Goal: Task Accomplishment & Management: Use online tool/utility

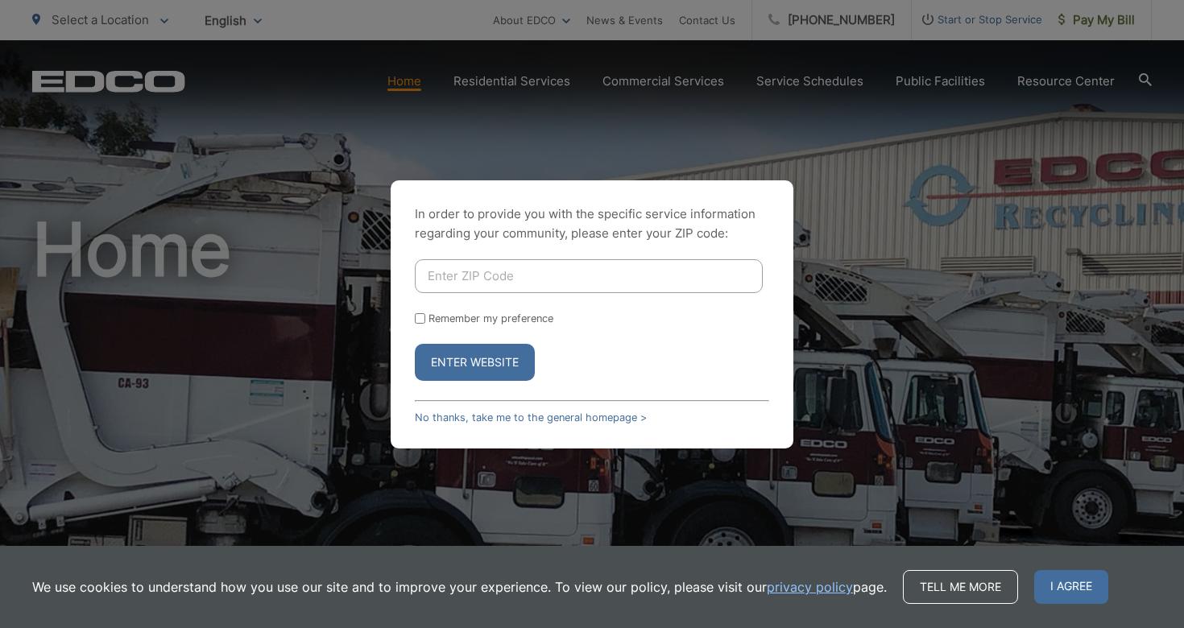
click at [450, 272] on input "Enter ZIP Code" at bounding box center [589, 276] width 348 height 34
type input "92107"
click at [450, 373] on button "Enter Website" at bounding box center [475, 362] width 120 height 37
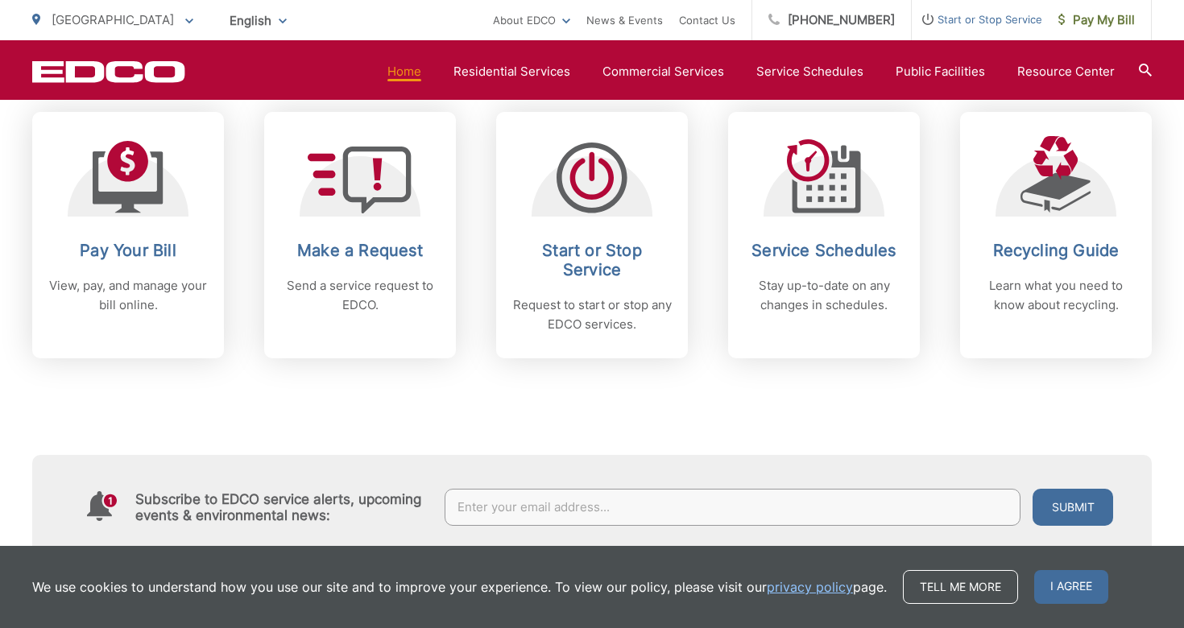
scroll to position [686, 0]
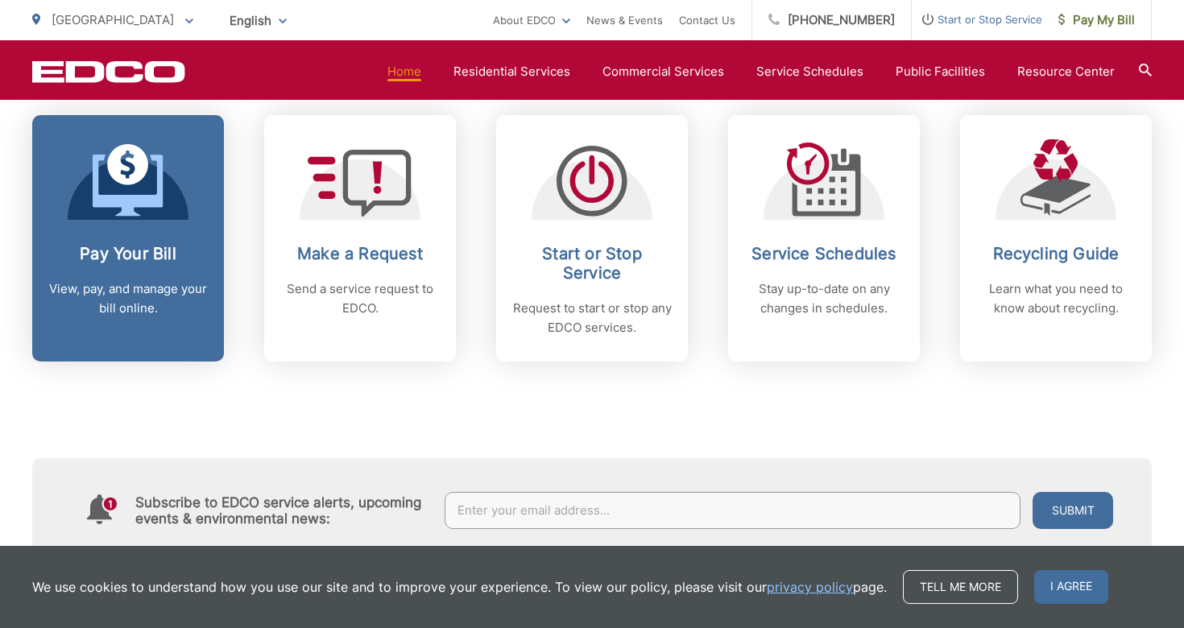
click at [127, 250] on h2 "Pay Your Bill" at bounding box center [128, 253] width 160 height 19
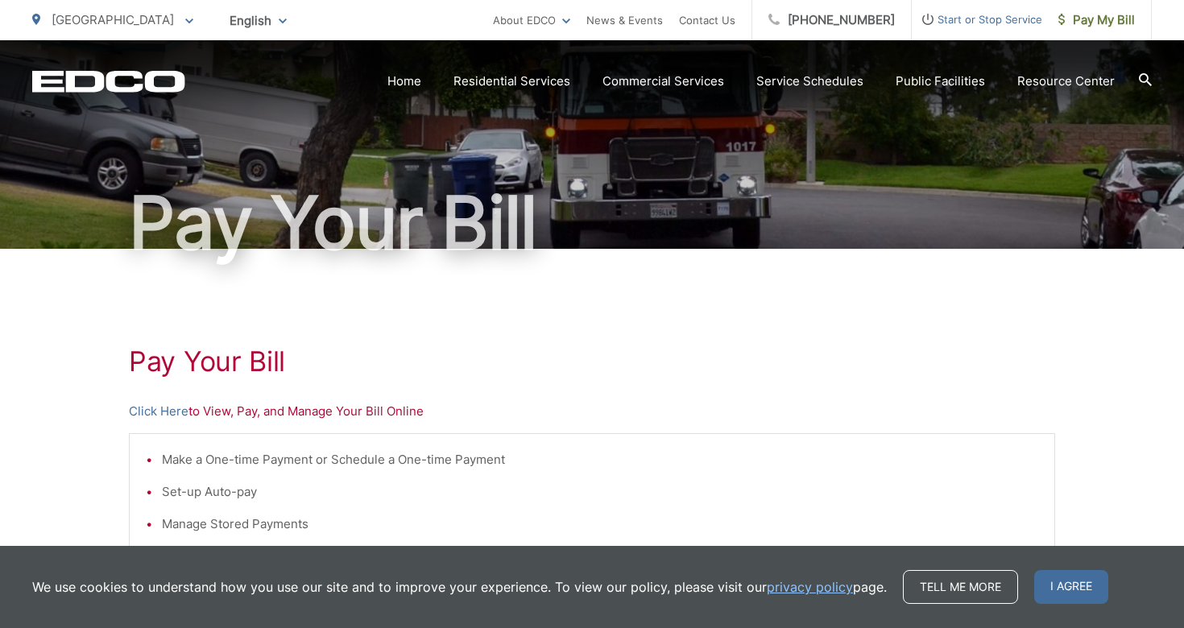
scroll to position [124, 0]
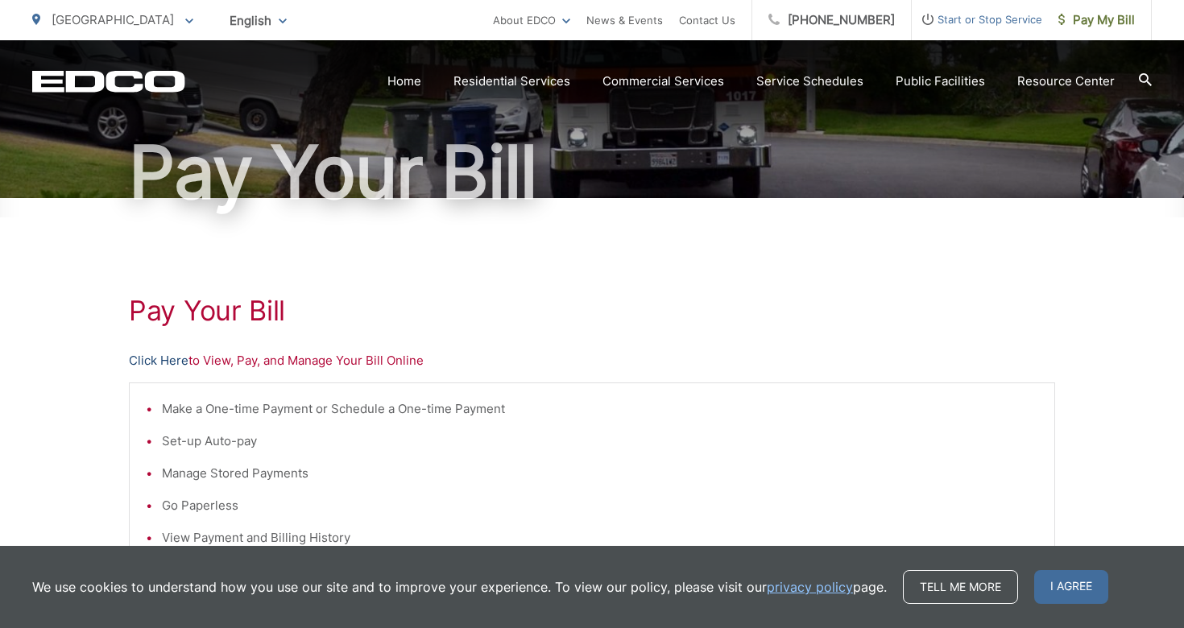
click at [154, 358] on link "Click Here" at bounding box center [159, 360] width 60 height 19
click at [596, 310] on h1 "Pay Your Bill" at bounding box center [592, 311] width 927 height 32
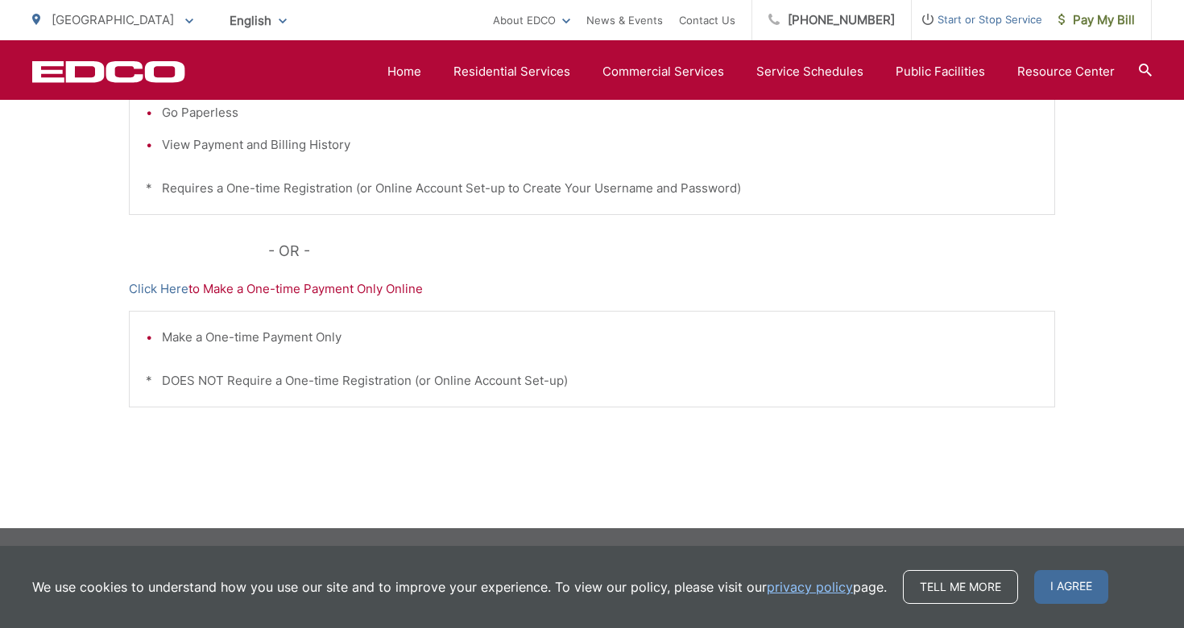
scroll to position [517, 0]
click at [606, 263] on p "- OR -" at bounding box center [662, 251] width 788 height 24
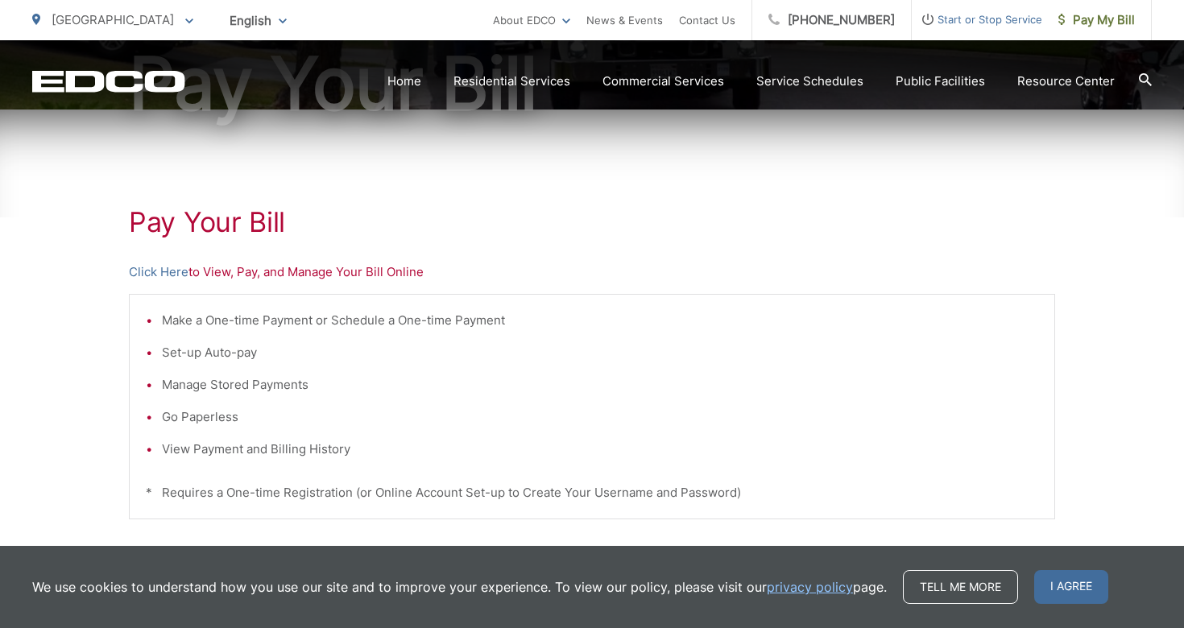
scroll to position [217, 0]
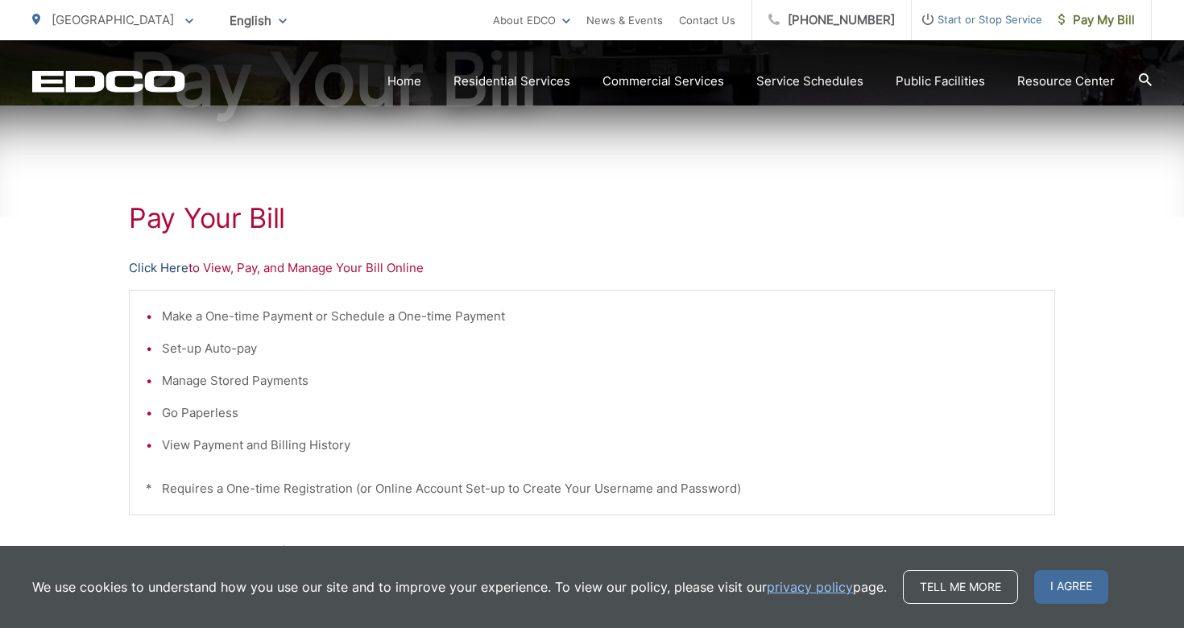
click at [164, 264] on link "Click Here" at bounding box center [159, 268] width 60 height 19
